Goal: Book appointment/travel/reservation

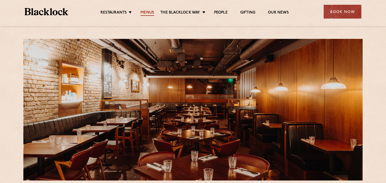
click at [143, 14] on link "Menus" at bounding box center [147, 13] width 14 height 6
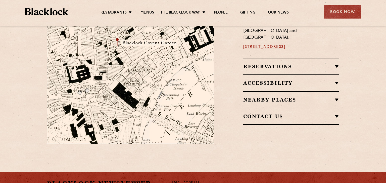
scroll to position [321, 0]
click at [336, 63] on h2 "Reservations" at bounding box center [291, 66] width 96 height 6
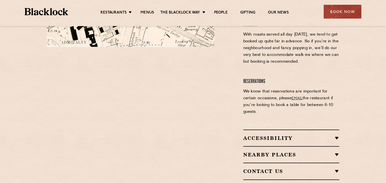
scroll to position [430, 0]
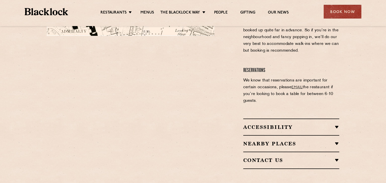
click at [297, 86] on link "email" at bounding box center [296, 88] width 11 height 4
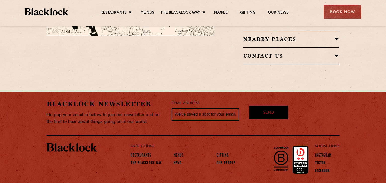
scroll to position [416, 0]
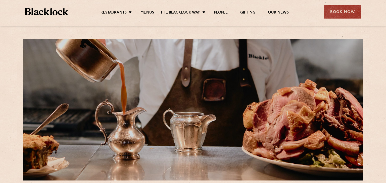
click at [143, 14] on link "Menus" at bounding box center [147, 13] width 14 height 6
click at [152, 13] on link "Menus" at bounding box center [147, 13] width 14 height 6
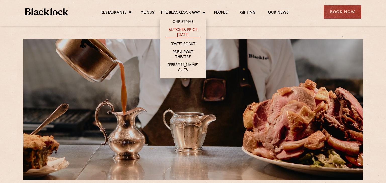
click at [182, 31] on link "Butcher Price [DATE]" at bounding box center [182, 33] width 35 height 11
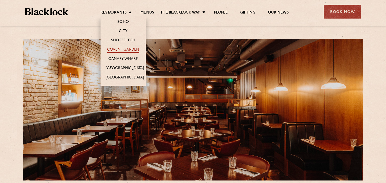
click at [116, 50] on link "Covent Garden" at bounding box center [123, 50] width 32 height 6
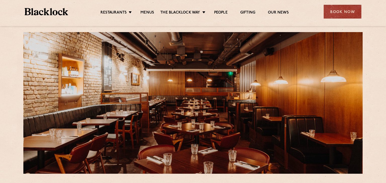
scroll to position [8, 0]
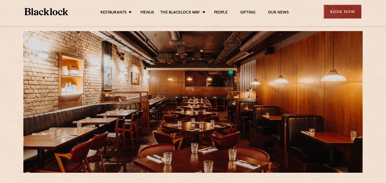
click at [341, 15] on div "Book Now" at bounding box center [342, 12] width 38 height 14
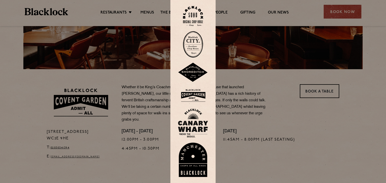
scroll to position [113, 0]
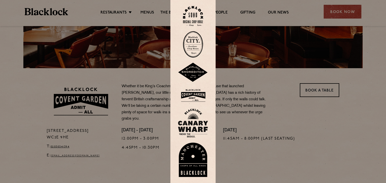
click at [325, 89] on div at bounding box center [193, 91] width 386 height 183
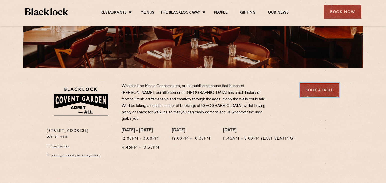
click at [318, 91] on link "Book a Table" at bounding box center [319, 90] width 39 height 14
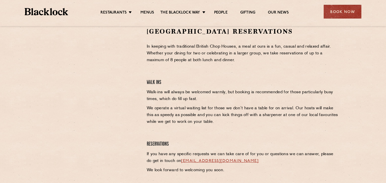
scroll to position [164, 0]
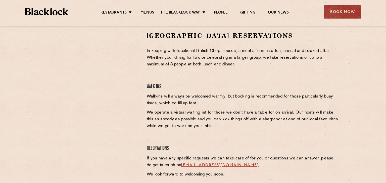
click at [344, 13] on div "Book Now" at bounding box center [342, 12] width 38 height 14
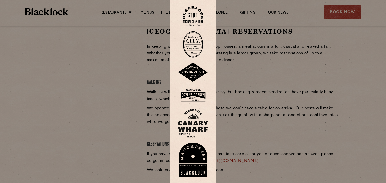
scroll to position [172, 0]
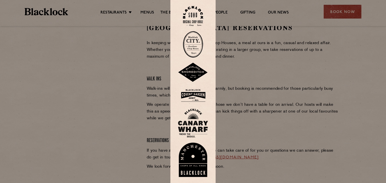
click at [102, 80] on div at bounding box center [193, 91] width 386 height 183
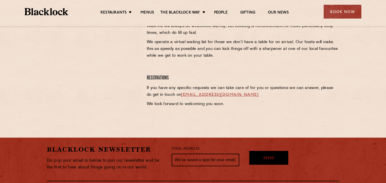
scroll to position [234, 0]
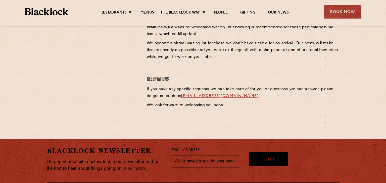
click at [198, 96] on link "[EMAIL_ADDRESS][DOMAIN_NAME]" at bounding box center [219, 96] width 77 height 4
